Goal: Check status: Check status

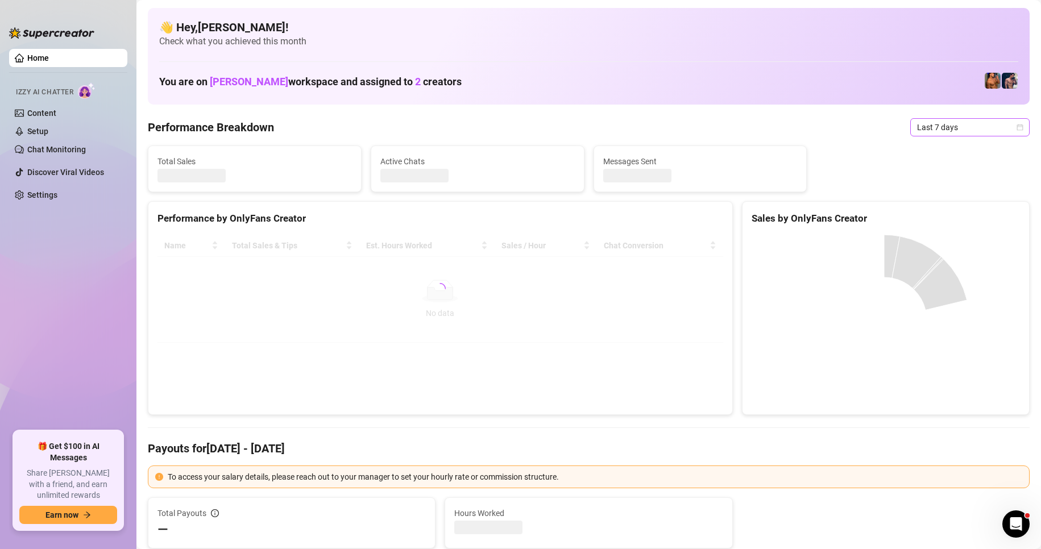
click at [964, 130] on span "Last 7 days" at bounding box center [970, 127] width 106 height 17
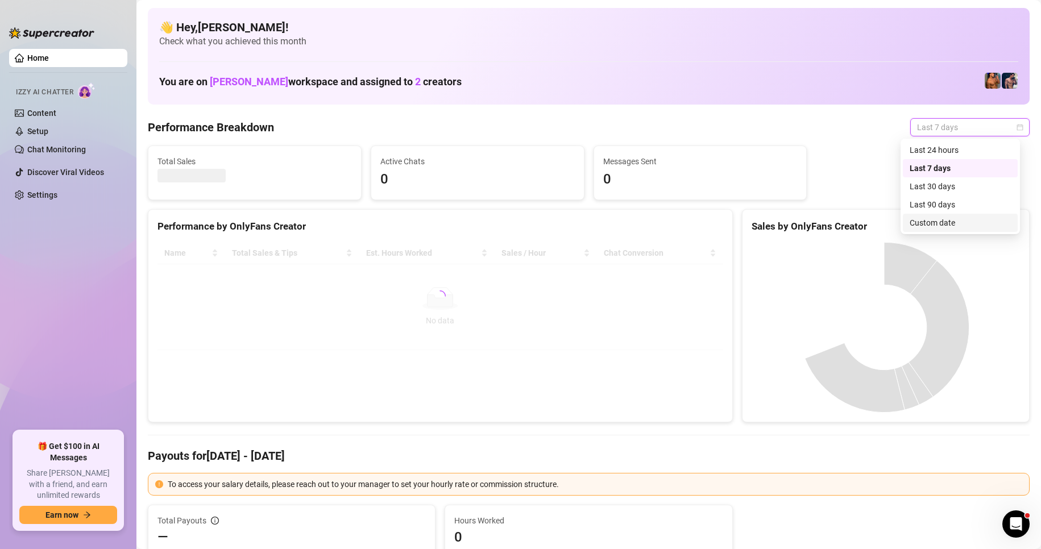
click at [936, 225] on div "Custom date" at bounding box center [960, 223] width 101 height 13
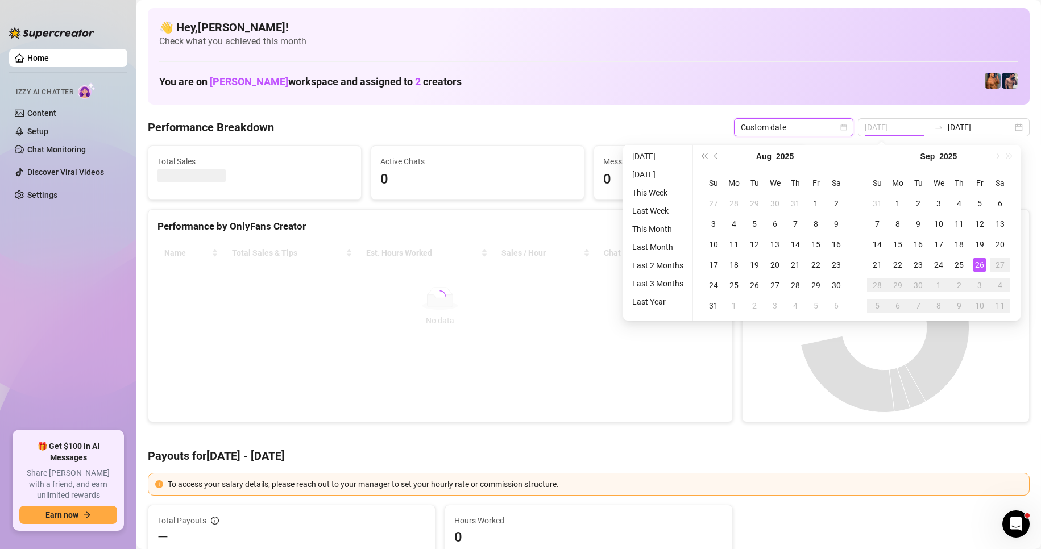
click at [979, 260] on div "26" at bounding box center [980, 265] width 14 height 14
click at [979, 263] on div "26" at bounding box center [980, 265] width 14 height 14
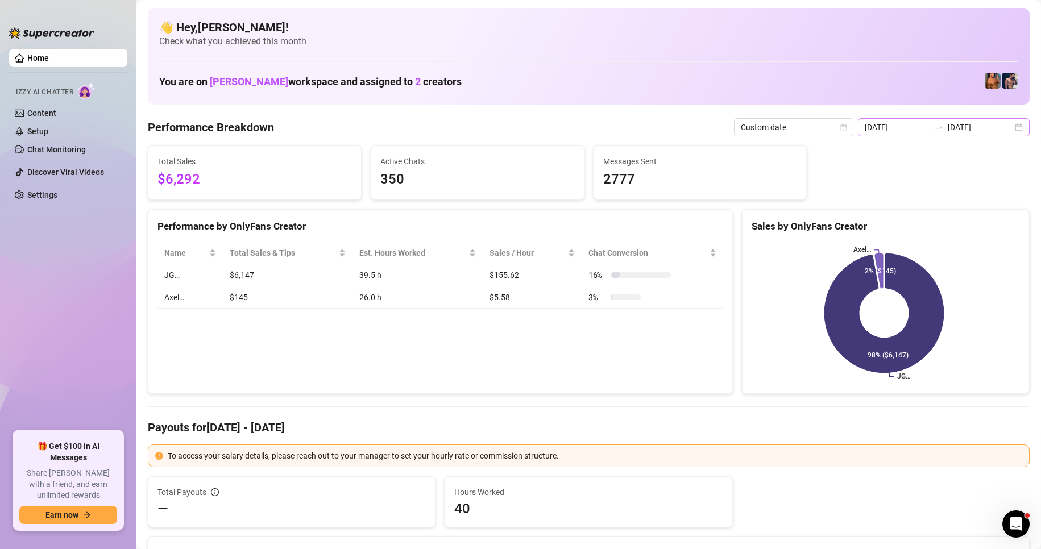
click at [1013, 129] on div "[DATE] [DATE]" at bounding box center [944, 127] width 172 height 18
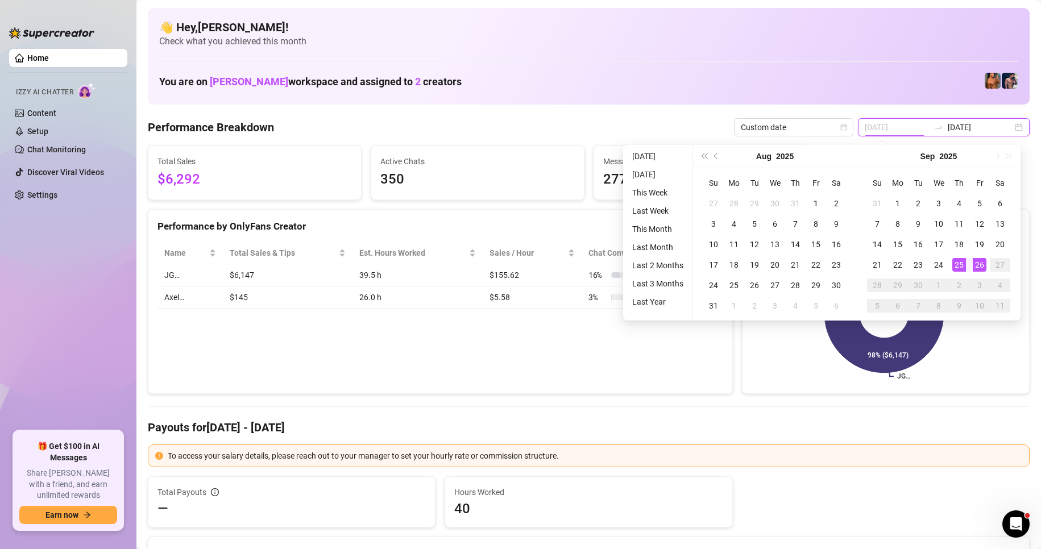
type input "[DATE]"
click at [976, 264] on div "26" at bounding box center [980, 265] width 14 height 14
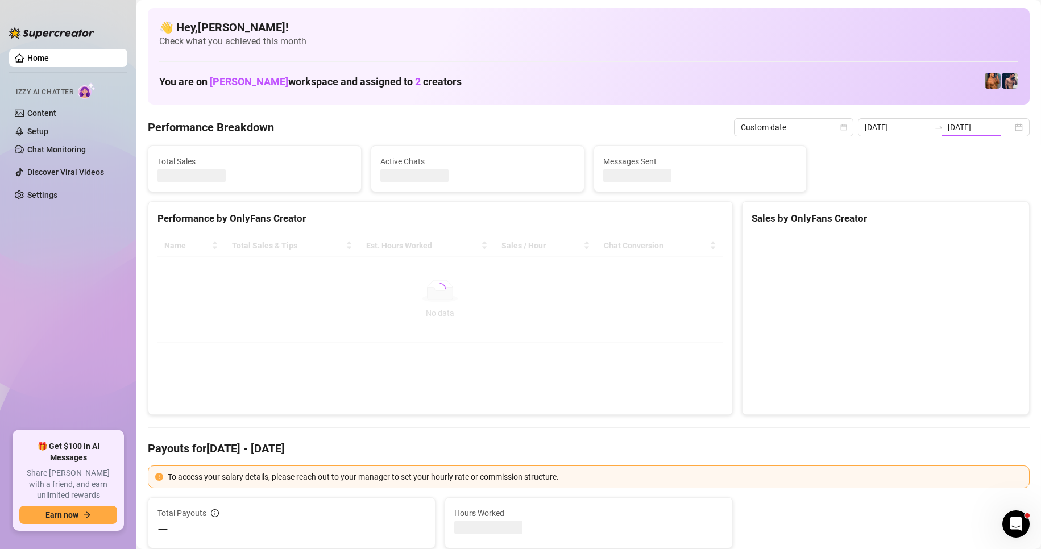
type input "[DATE]"
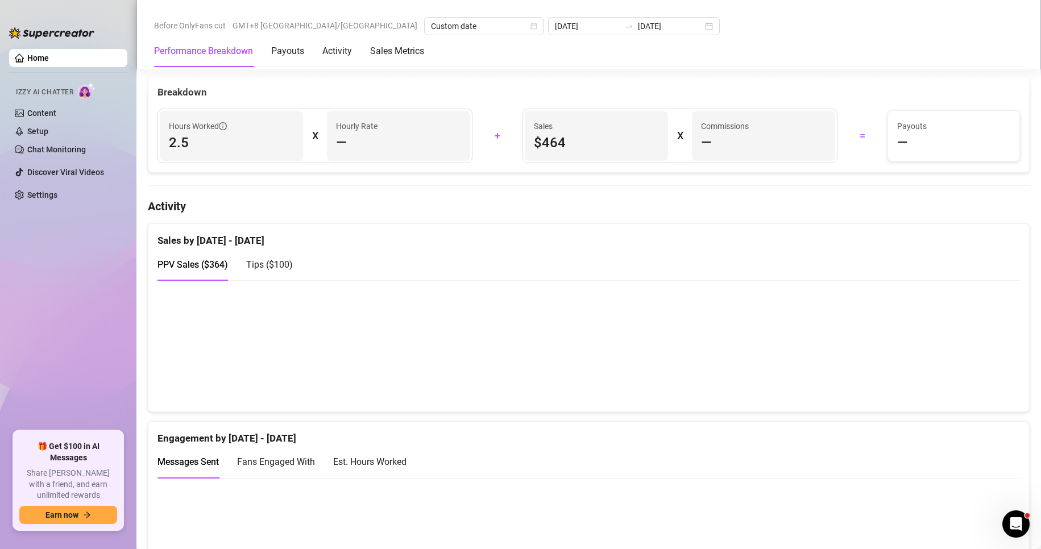
scroll to position [625, 0]
